Goal: Task Accomplishment & Management: Manage account settings

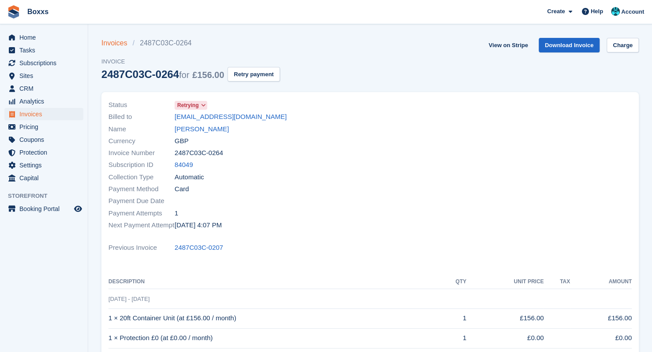
click at [106, 49] on div "Invoices 2487C03C-0264 Invoice 2487C03C-0264 for £156.00 Retry payment" at bounding box center [190, 65] width 179 height 54
click at [110, 43] on link "Invoices" at bounding box center [116, 43] width 31 height 11
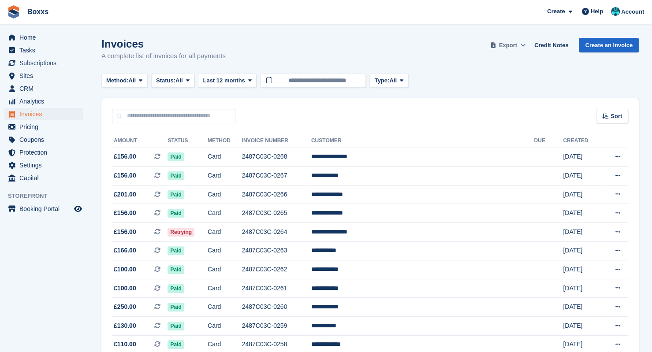
click at [512, 44] on span "Export" at bounding box center [508, 45] width 18 height 9
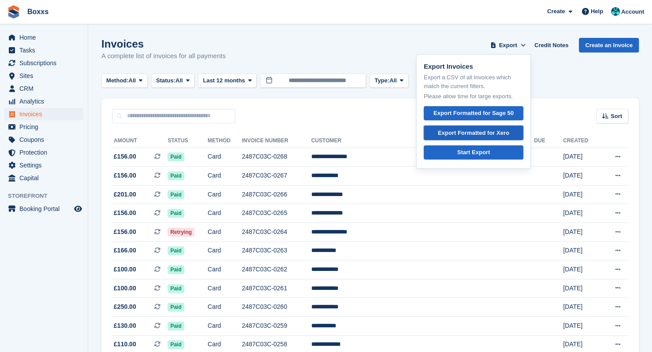
click at [476, 132] on div "Export Formatted for Xero" at bounding box center [473, 133] width 71 height 9
click at [172, 79] on span "Status:" at bounding box center [165, 80] width 19 height 9
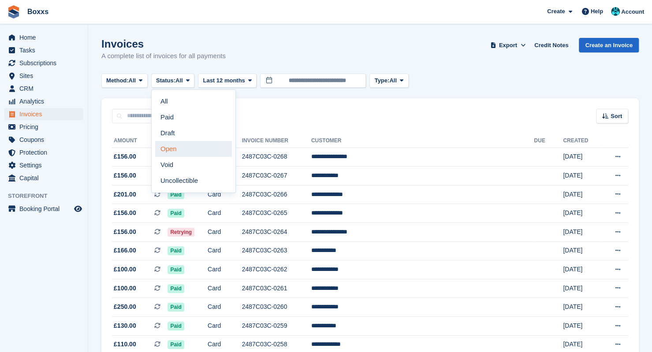
click at [178, 151] on link "Open" at bounding box center [193, 149] width 77 height 16
